Goal: Information Seeking & Learning: Learn about a topic

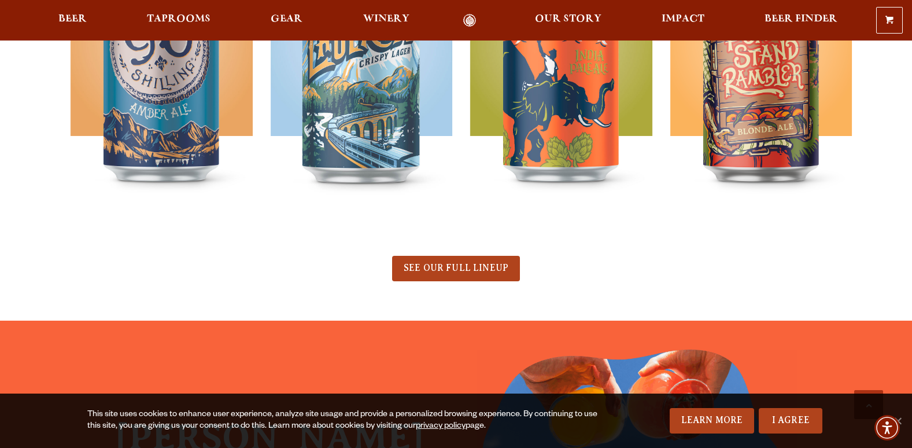
scroll to position [694, 0]
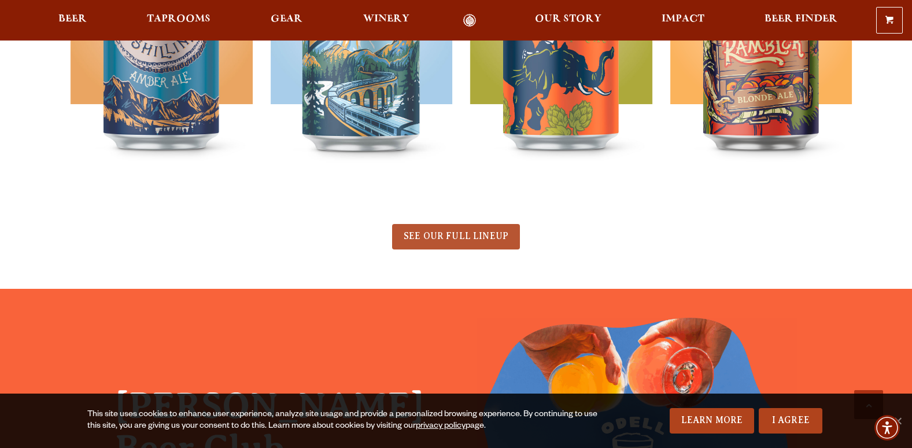
click at [494, 236] on span "SEE OUR FULL LINEUP" at bounding box center [456, 236] width 105 height 10
